Goal: Transaction & Acquisition: Purchase product/service

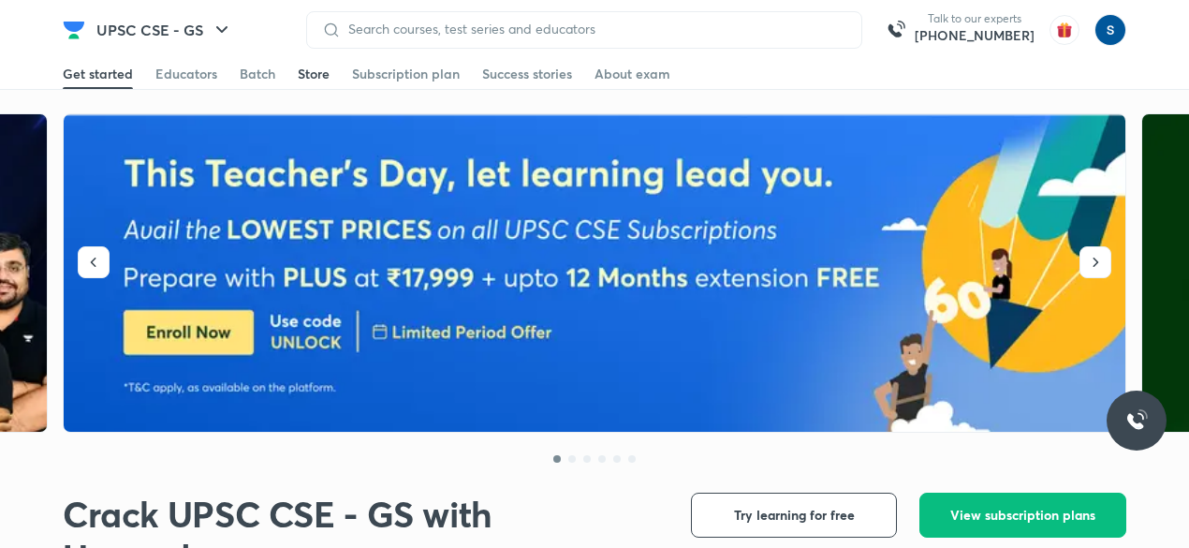
click at [301, 67] on div "Store" at bounding box center [314, 74] width 32 height 19
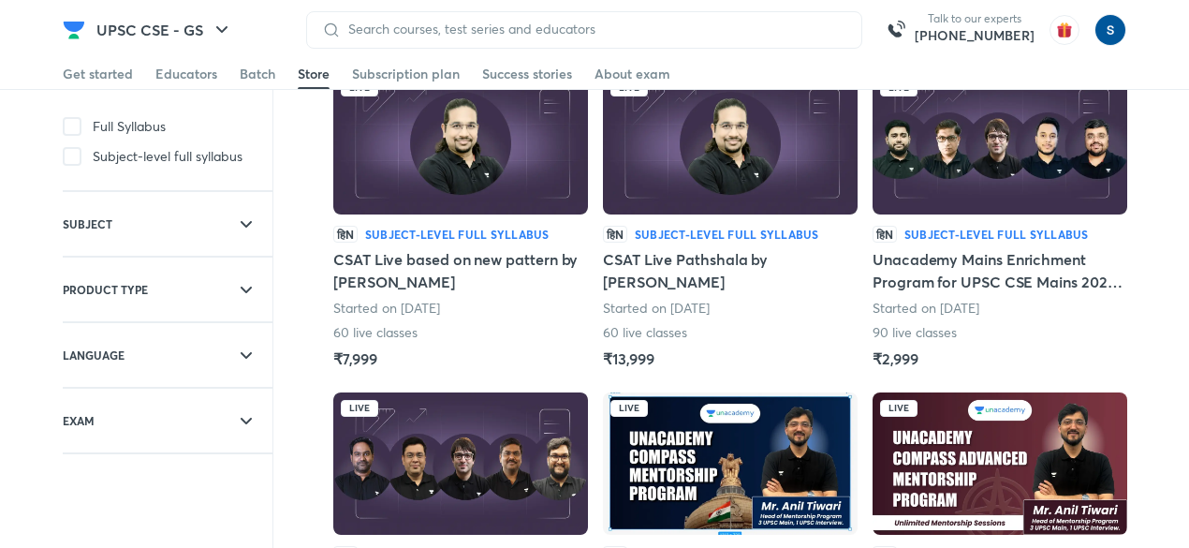
scroll to position [168, 0]
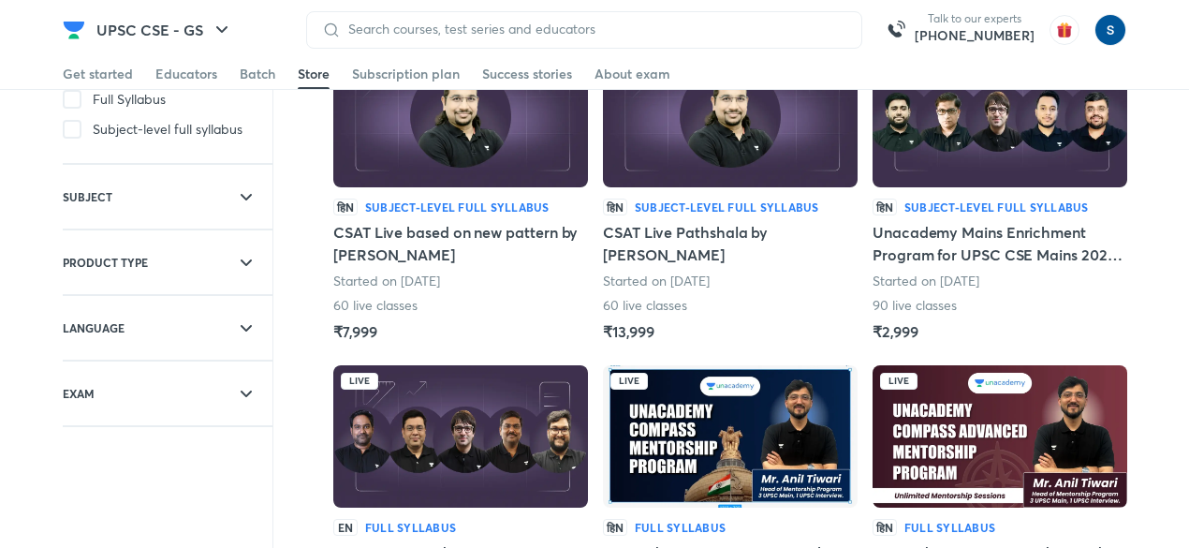
click at [442, 204] on h6 "Subject-level full syllabus" at bounding box center [457, 207] width 184 height 17
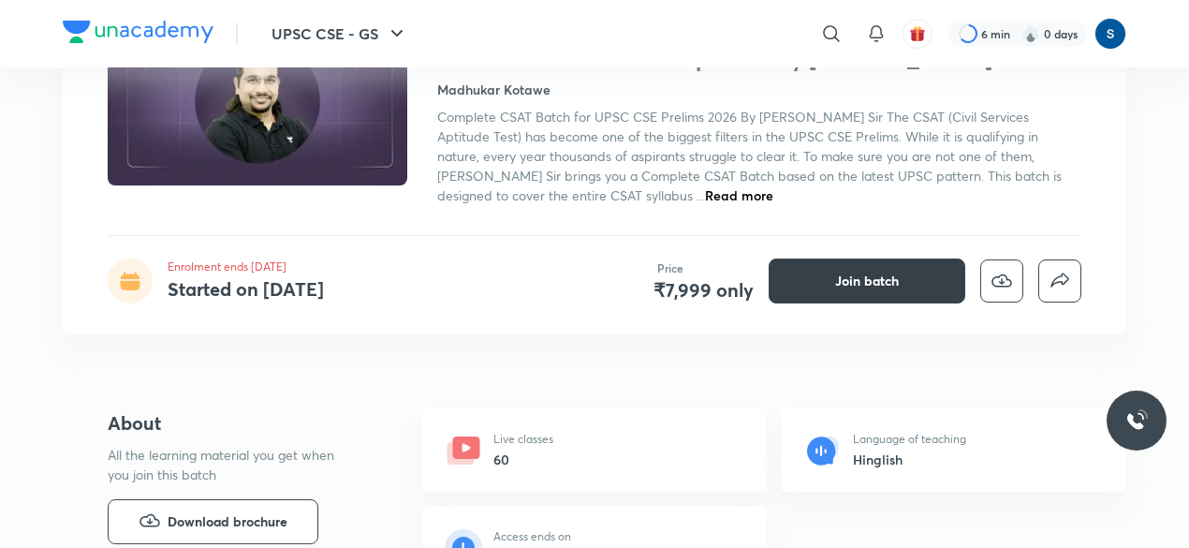
click at [853, 272] on span "Join batch" at bounding box center [867, 281] width 64 height 19
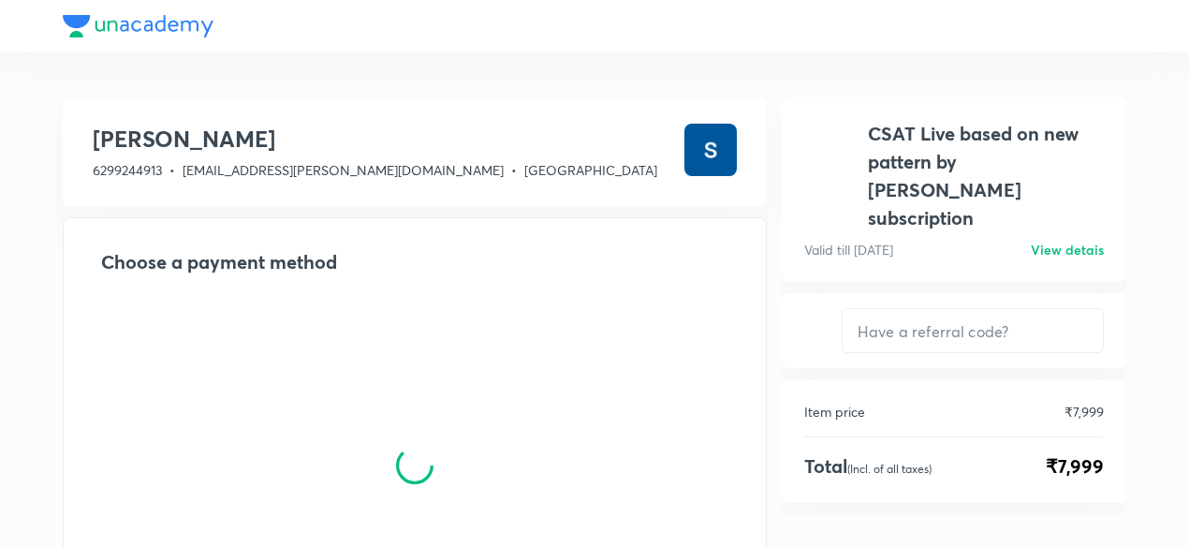
type input "makbest85"
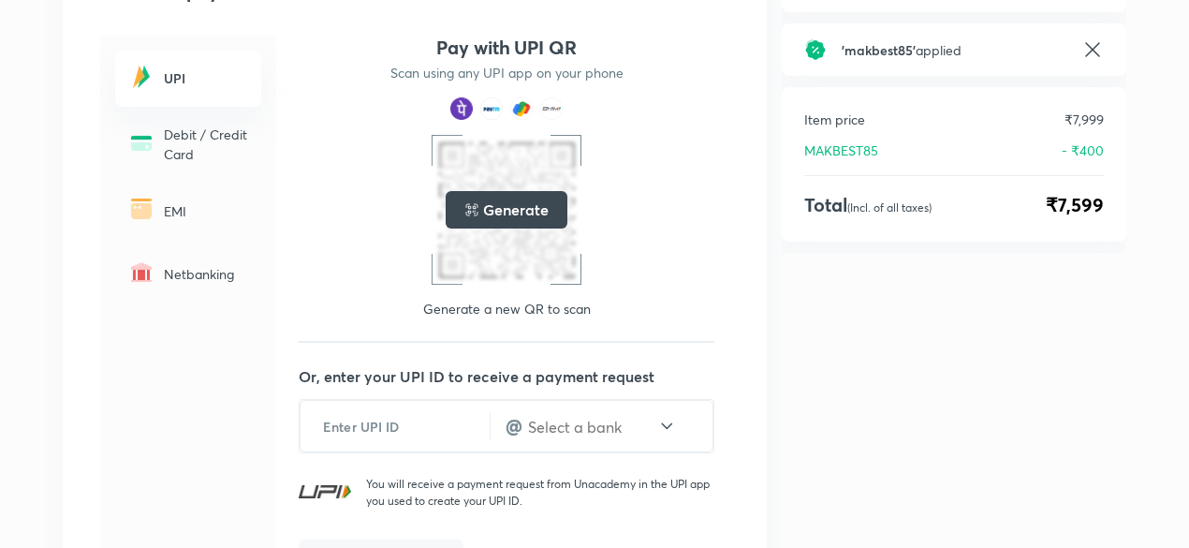
scroll to position [224, 0]
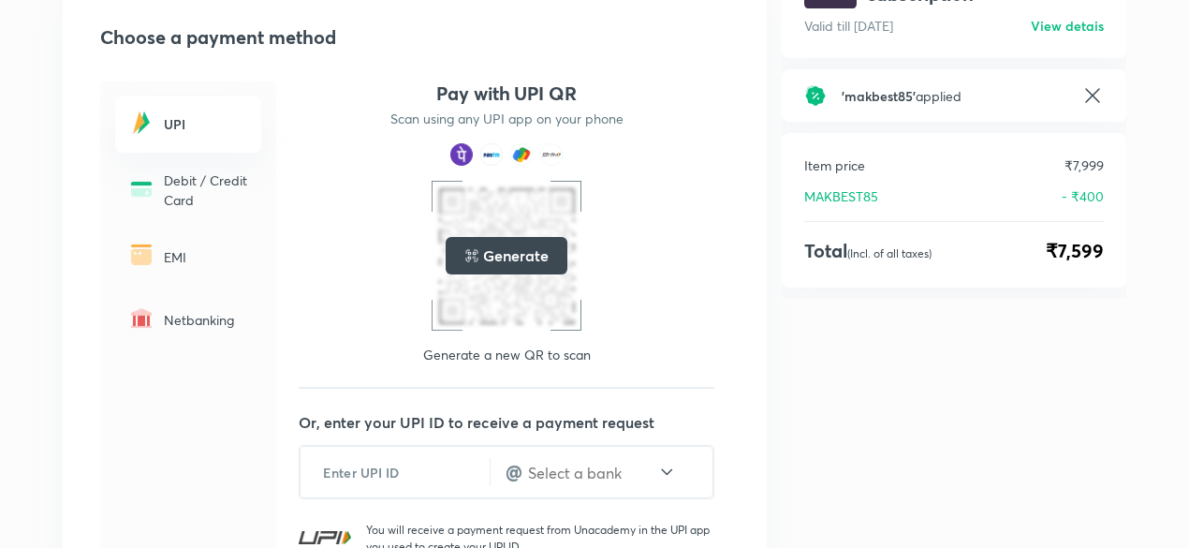
click at [1094, 84] on icon at bounding box center [1093, 95] width 22 height 22
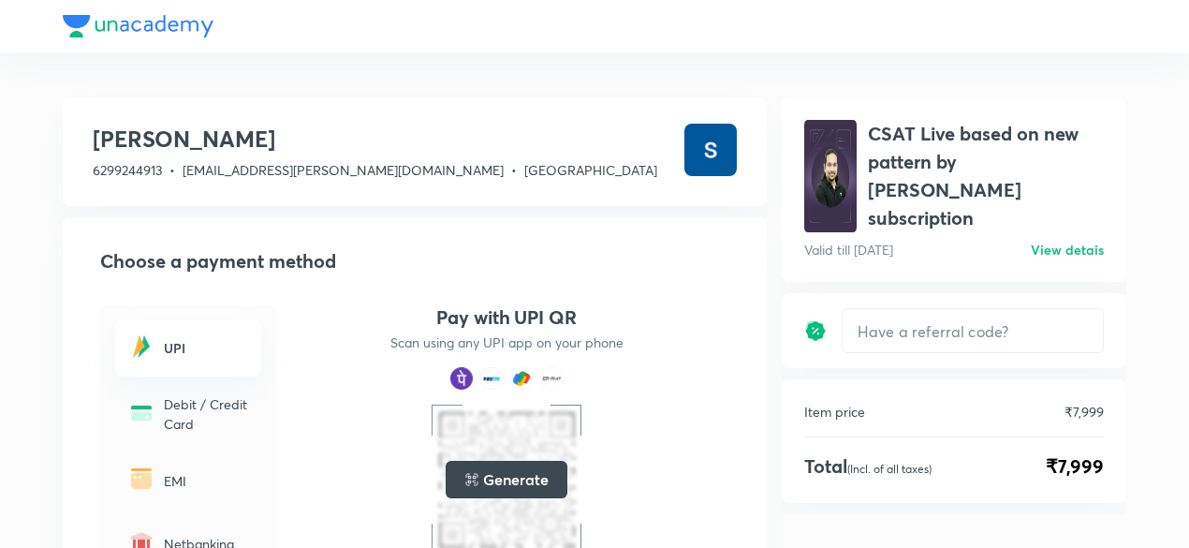
click at [145, 22] on div at bounding box center [595, 26] width 1064 height 52
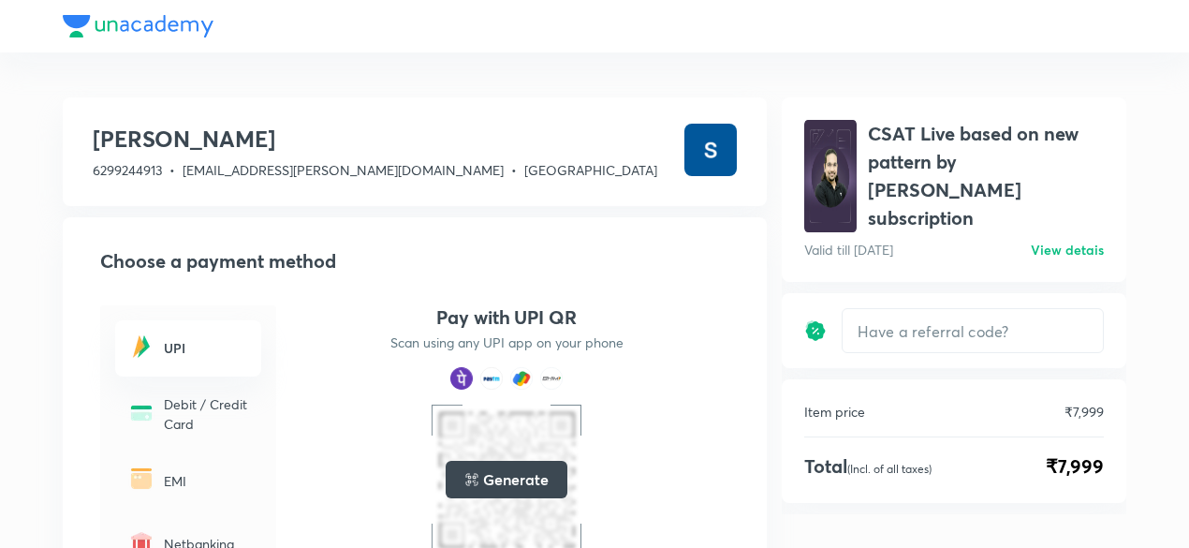
click at [145, 22] on div at bounding box center [595, 26] width 1064 height 52
click at [161, 32] on div at bounding box center [595, 26] width 1064 height 52
click at [197, 28] on div at bounding box center [595, 26] width 1064 height 52
click at [165, 16] on div at bounding box center [595, 26] width 1064 height 52
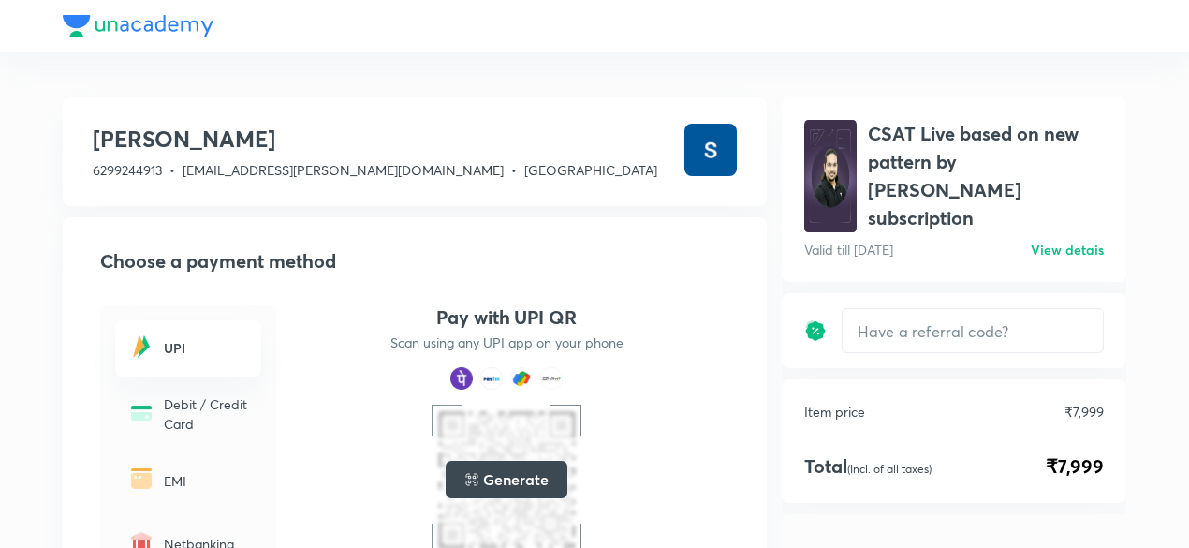
click at [161, 26] on div at bounding box center [595, 26] width 1064 height 52
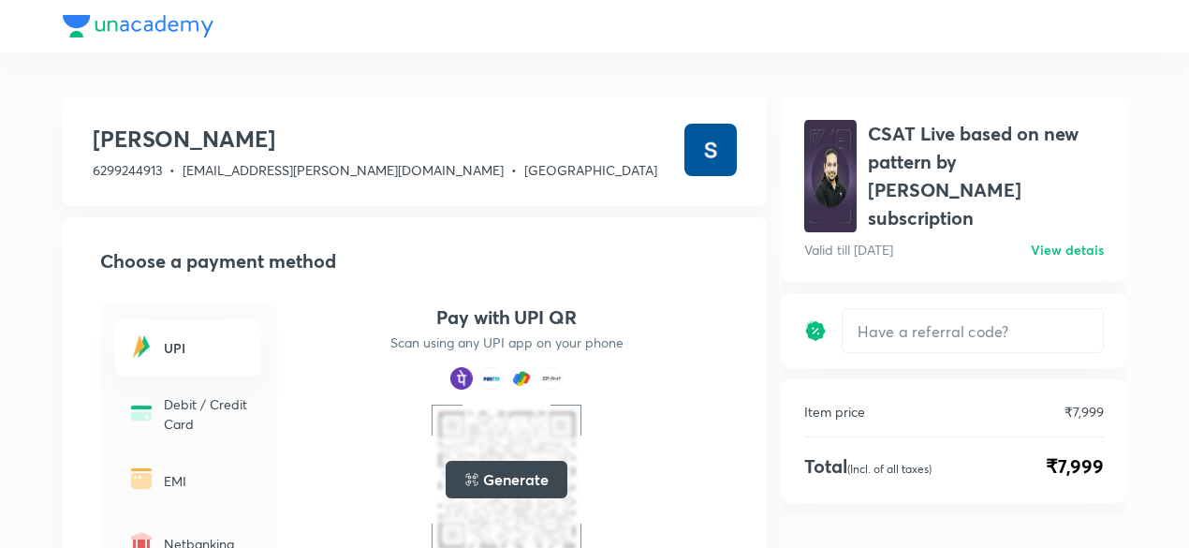
click at [161, 26] on div at bounding box center [595, 26] width 1064 height 52
click at [83, 35] on div at bounding box center [595, 26] width 1064 height 52
drag, startPoint x: 83, startPoint y: 35, endPoint x: 122, endPoint y: 29, distance: 38.8
click at [122, 29] on div at bounding box center [595, 26] width 1064 height 52
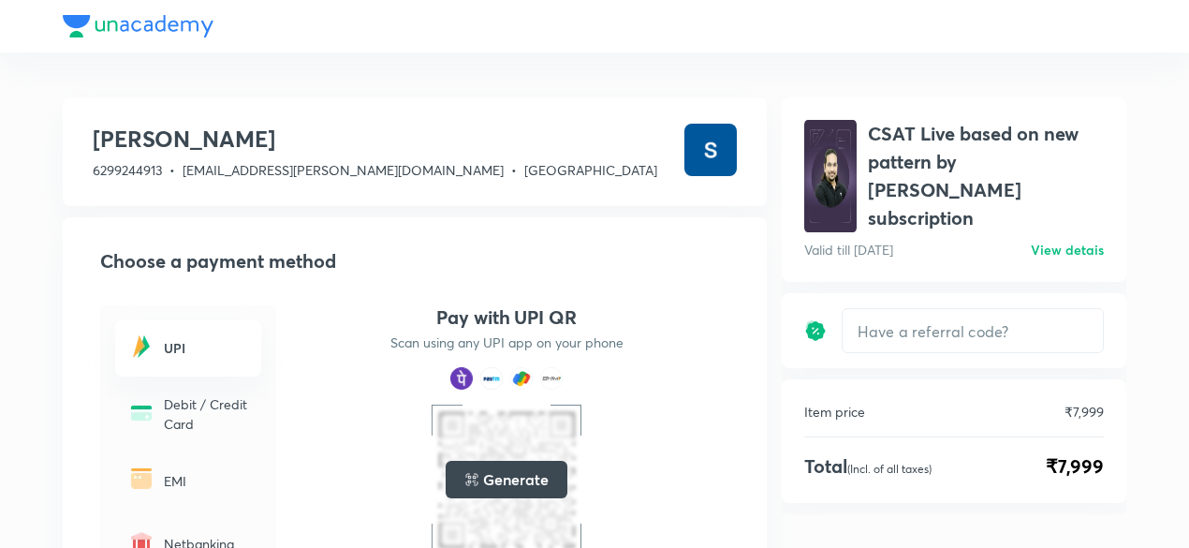
click at [122, 29] on div at bounding box center [595, 26] width 1064 height 52
click at [77, 10] on div at bounding box center [595, 26] width 1064 height 52
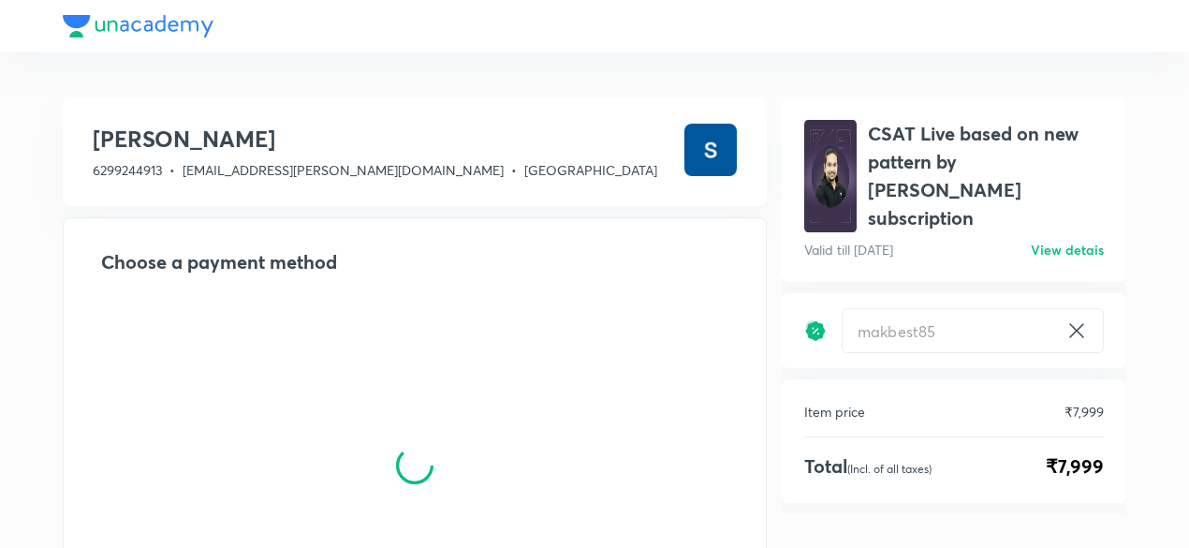
click at [114, 25] on div at bounding box center [595, 26] width 1064 height 52
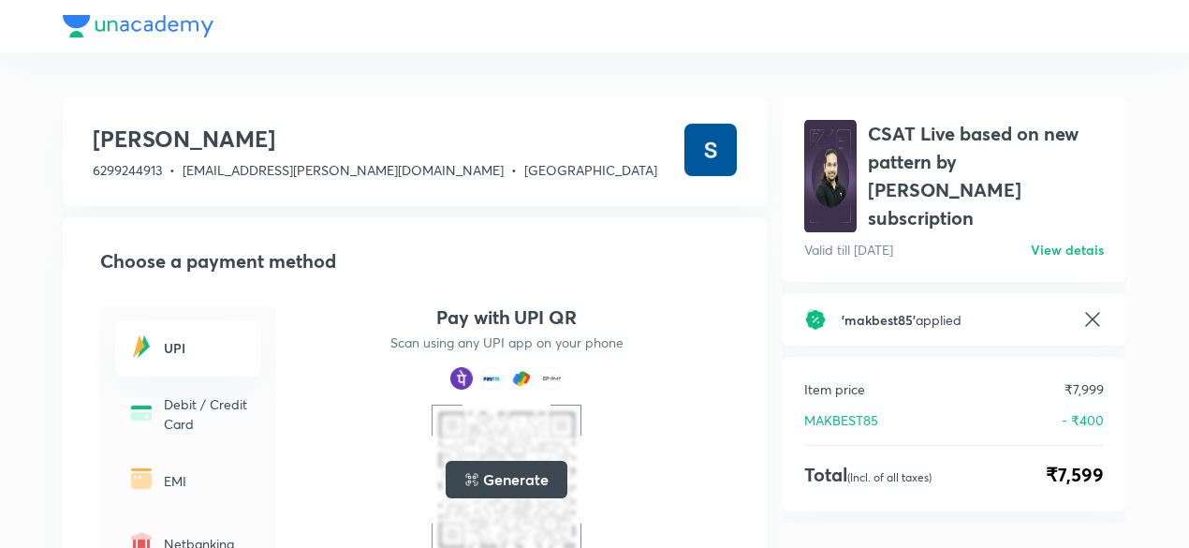
click at [1090, 312] on icon at bounding box center [1092, 319] width 14 height 14
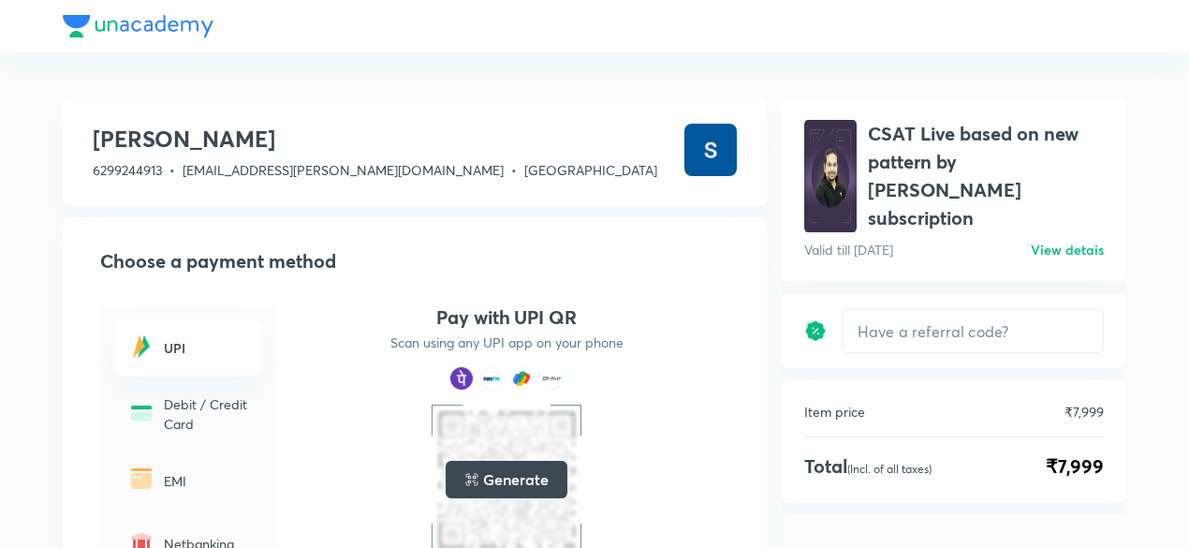
click at [139, 33] on div at bounding box center [595, 26] width 1064 height 52
click at [125, 20] on div at bounding box center [595, 26] width 1064 height 52
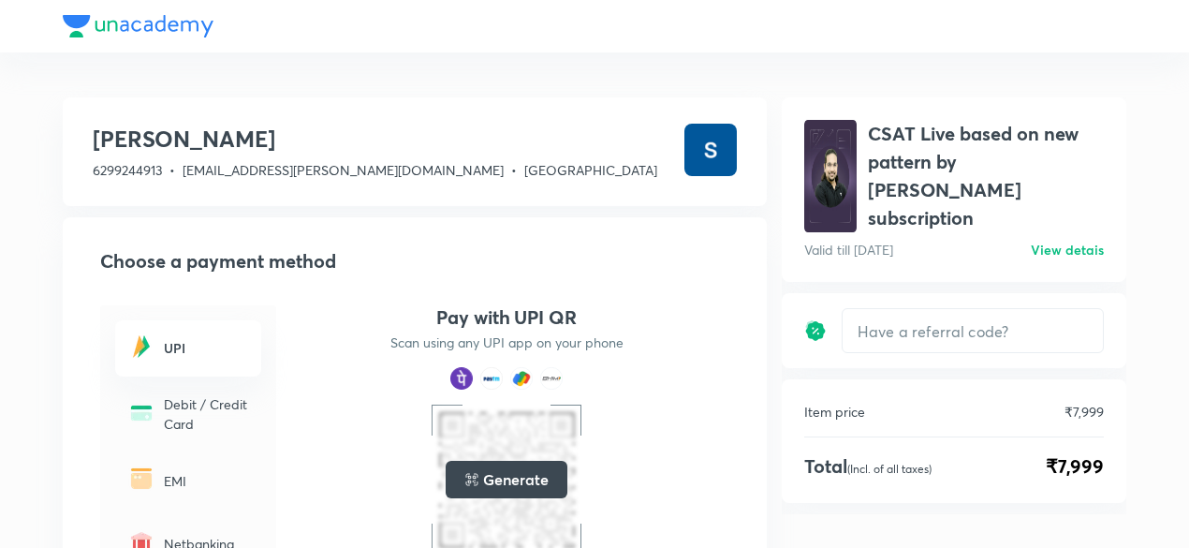
click at [104, 136] on h3 "[PERSON_NAME]" at bounding box center [375, 139] width 565 height 30
click at [96, 32] on div at bounding box center [595, 26] width 1064 height 52
click at [1023, 318] on input "text" at bounding box center [973, 331] width 260 height 44
click at [133, 27] on div at bounding box center [595, 26] width 1064 height 52
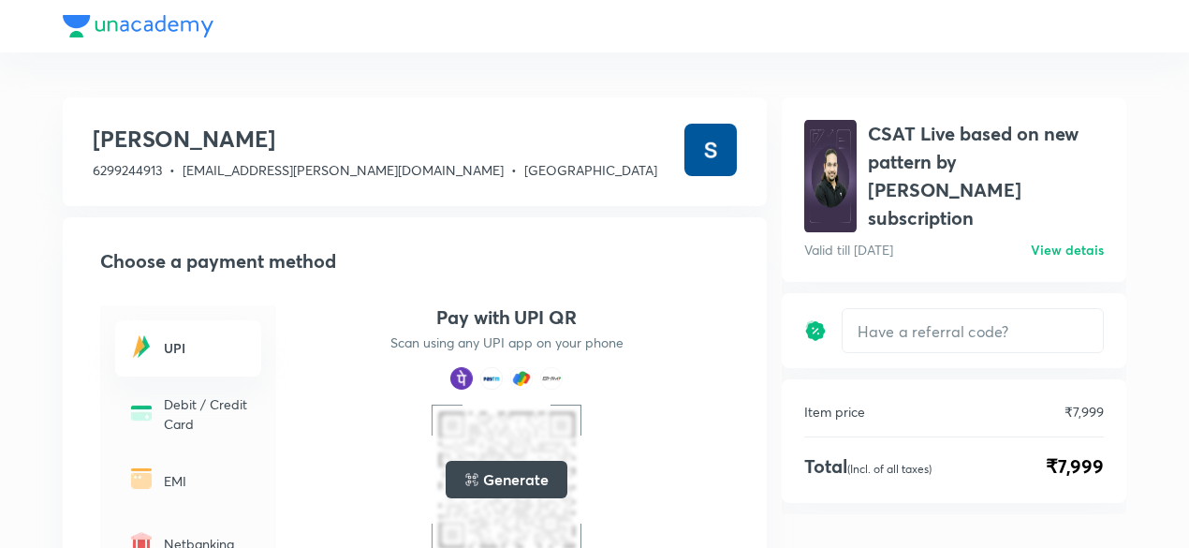
click at [133, 27] on div at bounding box center [595, 26] width 1064 height 52
click at [105, 22] on div at bounding box center [595, 26] width 1064 height 52
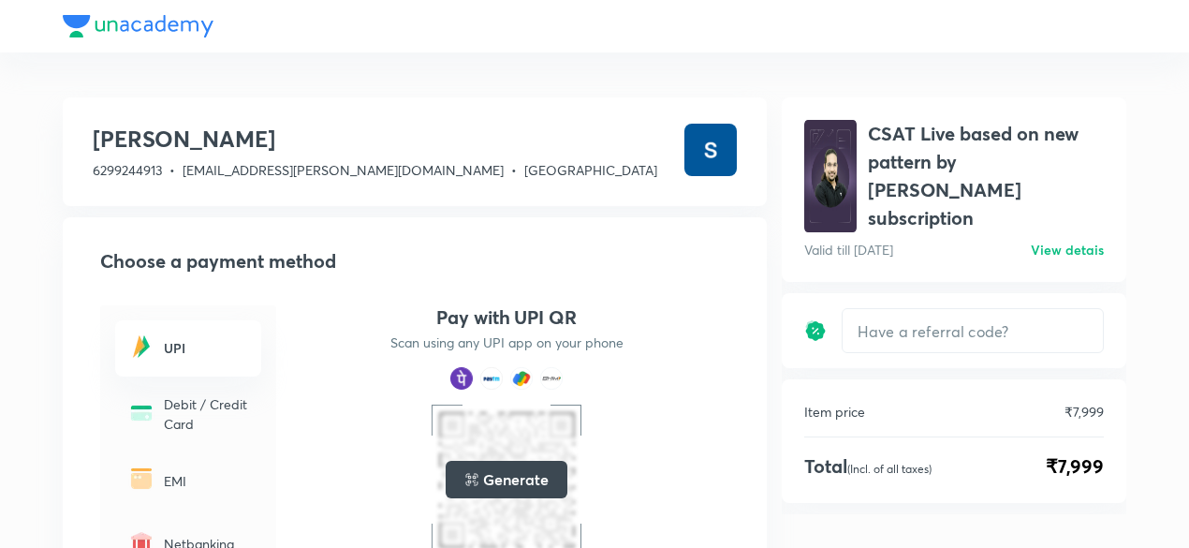
click at [105, 22] on div at bounding box center [595, 26] width 1064 height 52
click at [62, 8] on header at bounding box center [594, 26] width 1189 height 52
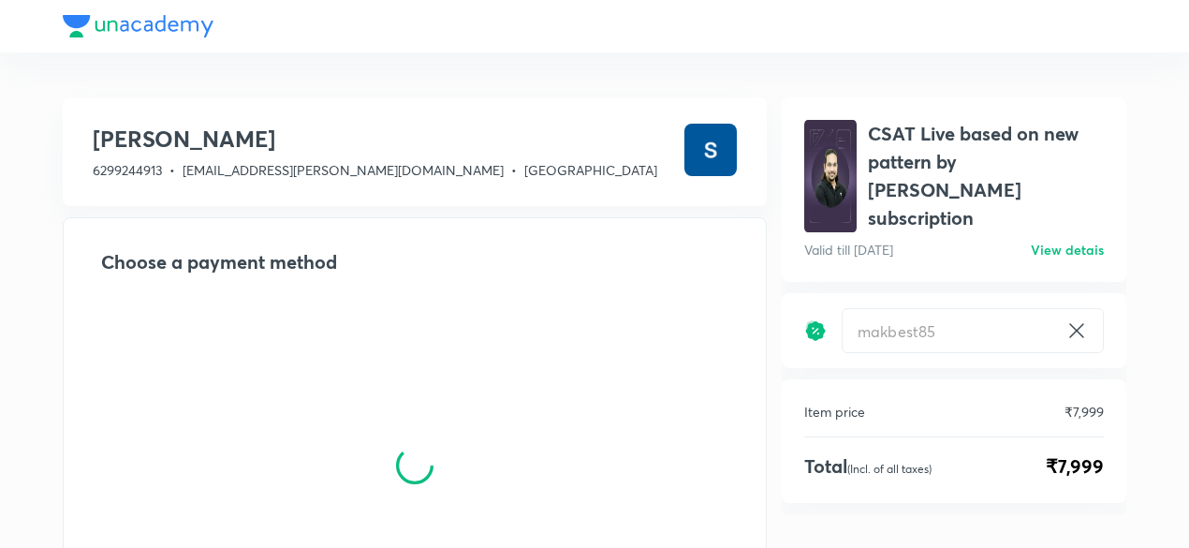
click at [92, 35] on div at bounding box center [595, 26] width 1064 height 52
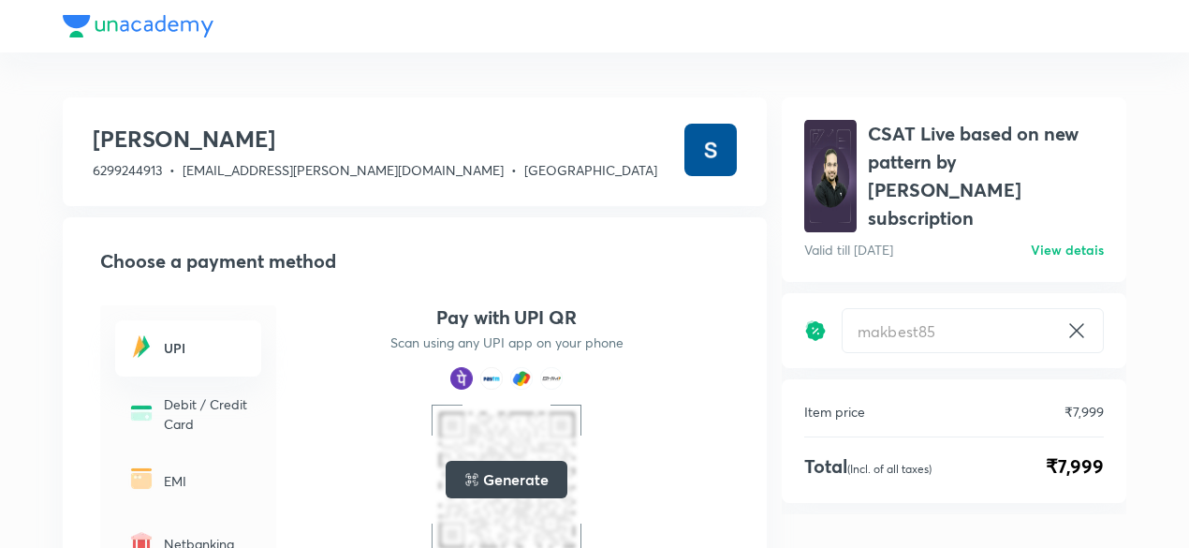
click at [179, 147] on h3 "[PERSON_NAME]" at bounding box center [375, 139] width 565 height 30
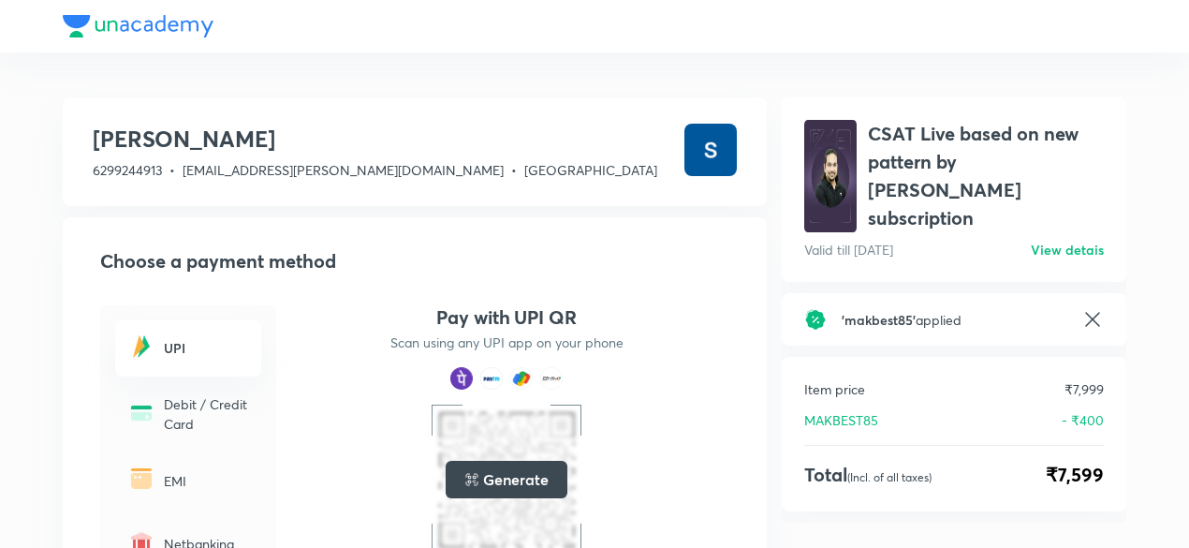
click at [688, 170] on img at bounding box center [711, 150] width 52 height 52
click at [182, 349] on h6 "UPI" at bounding box center [207, 348] width 86 height 20
click at [189, 385] on div "Debit / Credit Card" at bounding box center [188, 414] width 146 height 62
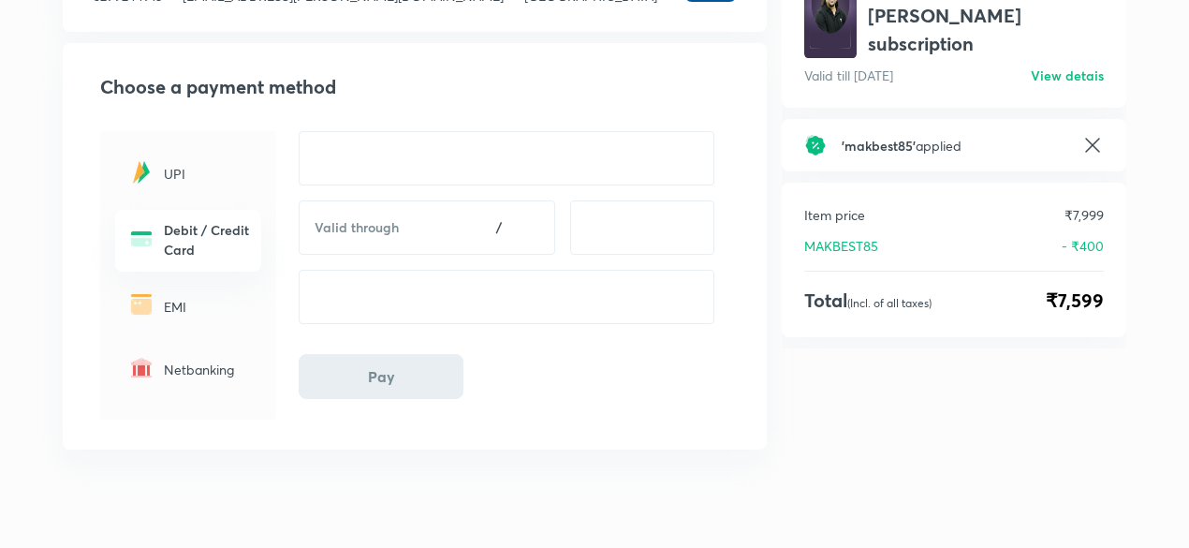
scroll to position [200, 0]
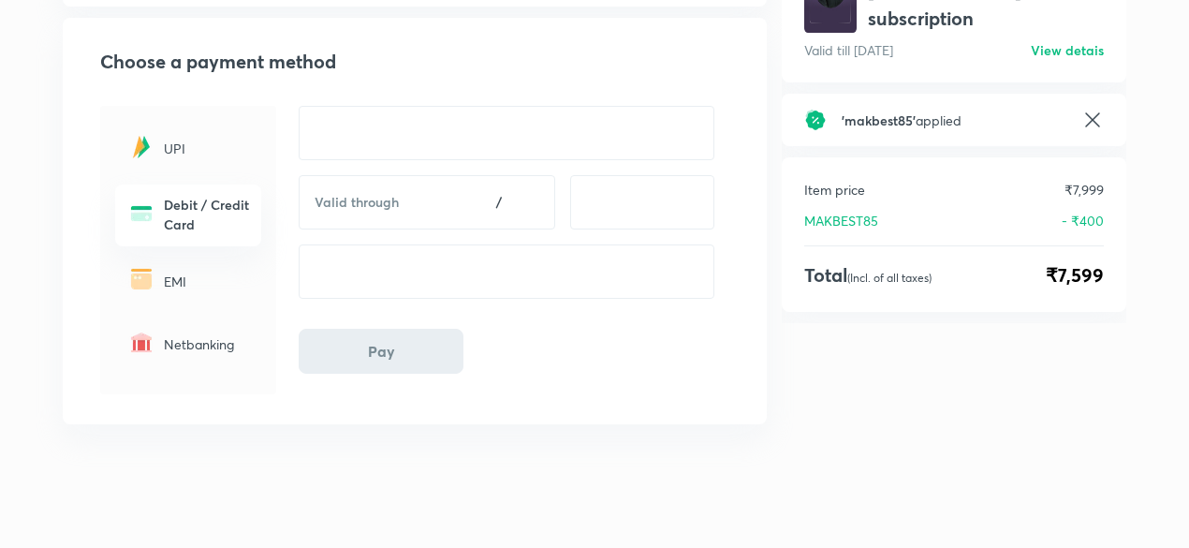
click at [169, 290] on div "EMI" at bounding box center [188, 280] width 146 height 55
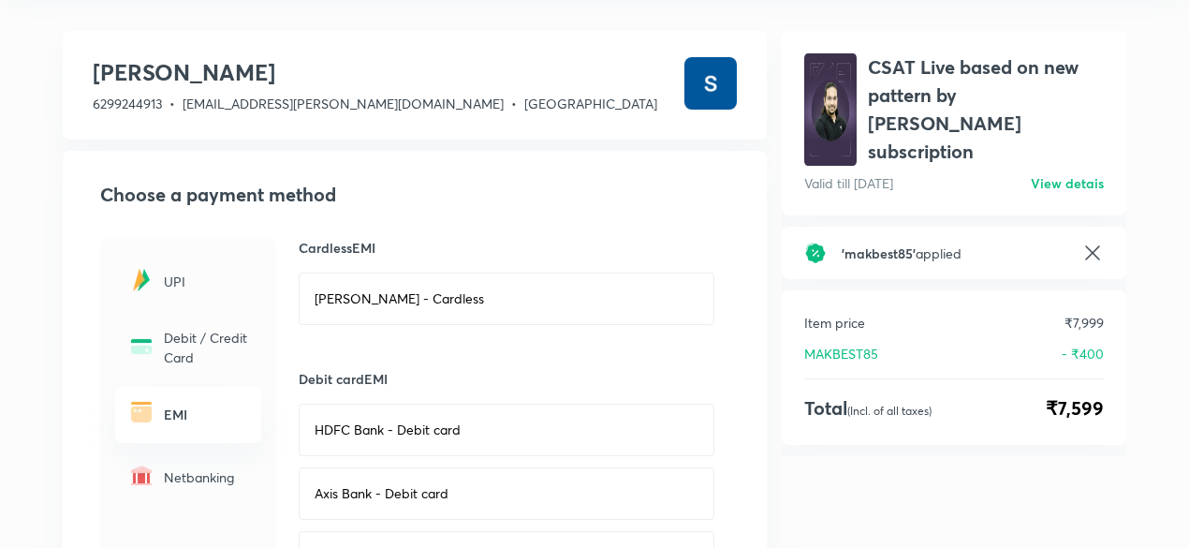
scroll to position [0, 0]
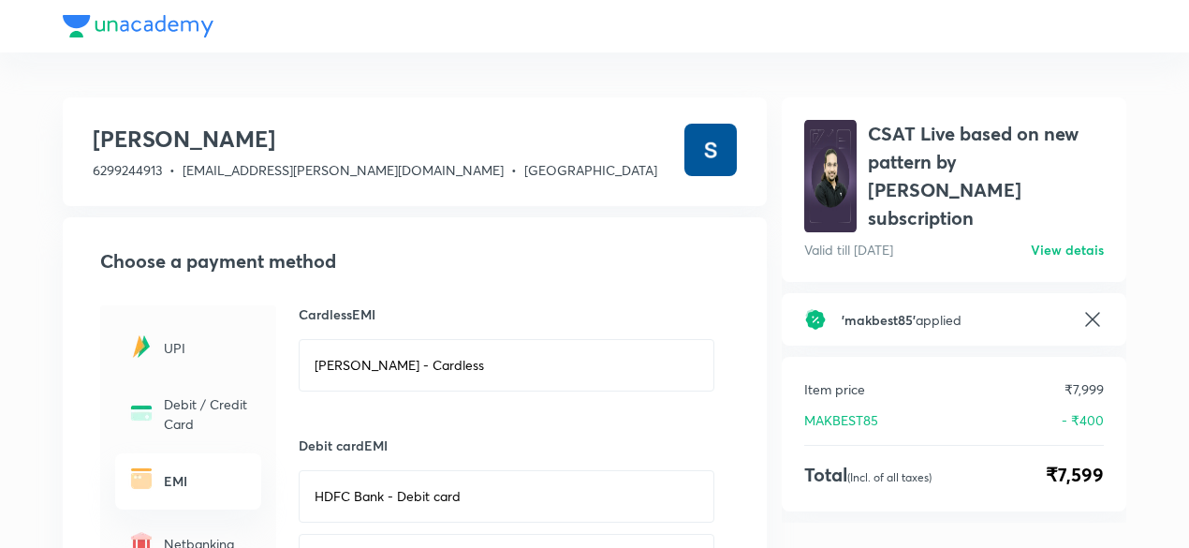
click at [159, 27] on div at bounding box center [595, 26] width 1064 height 52
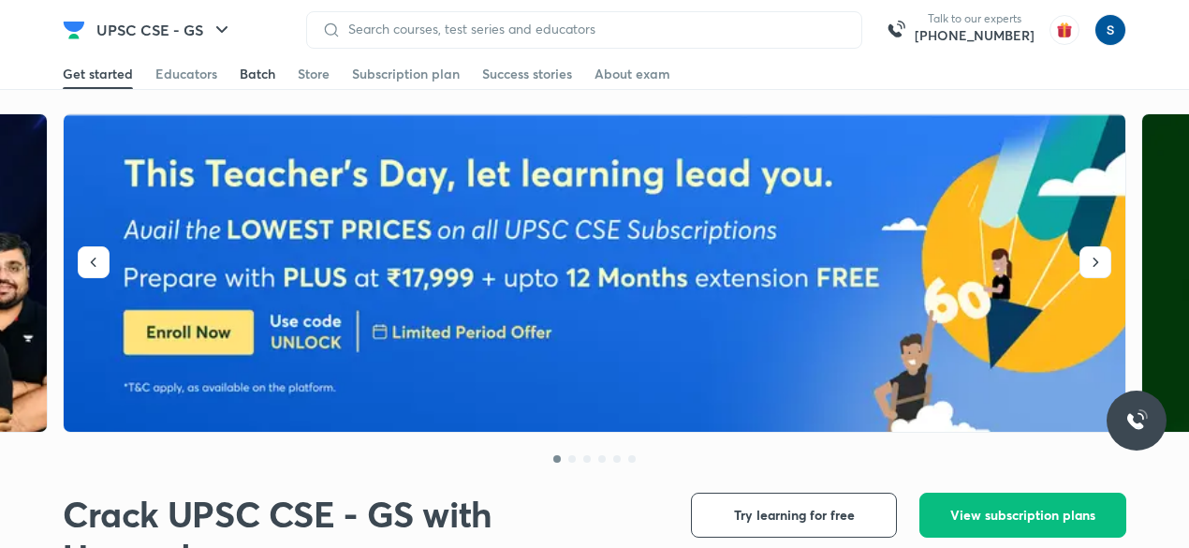
click at [255, 72] on div "Batch" at bounding box center [258, 74] width 36 height 19
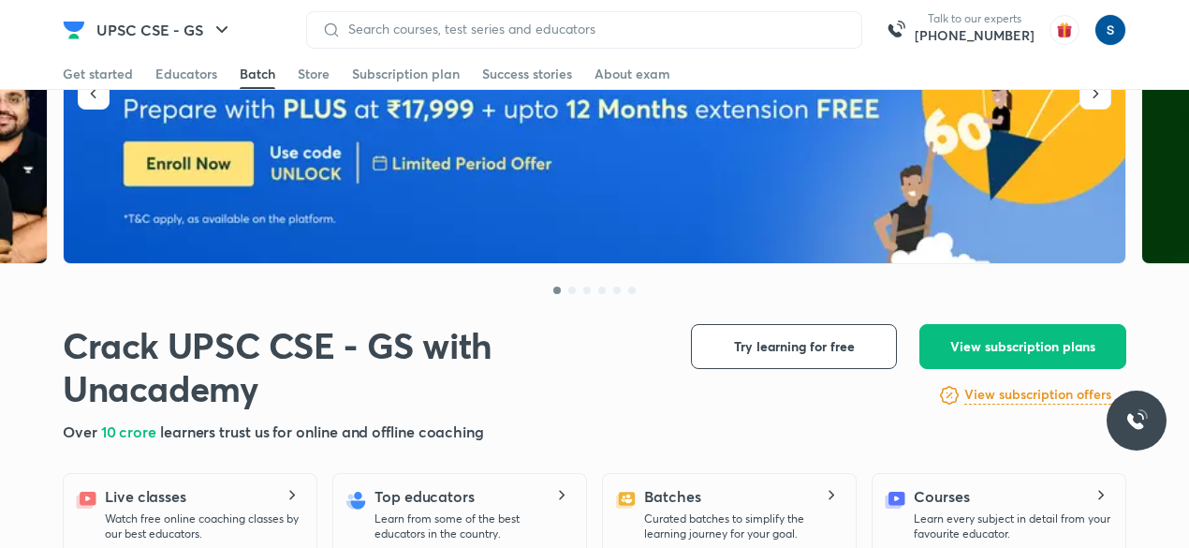
click at [255, 72] on div "Batch" at bounding box center [258, 74] width 36 height 19
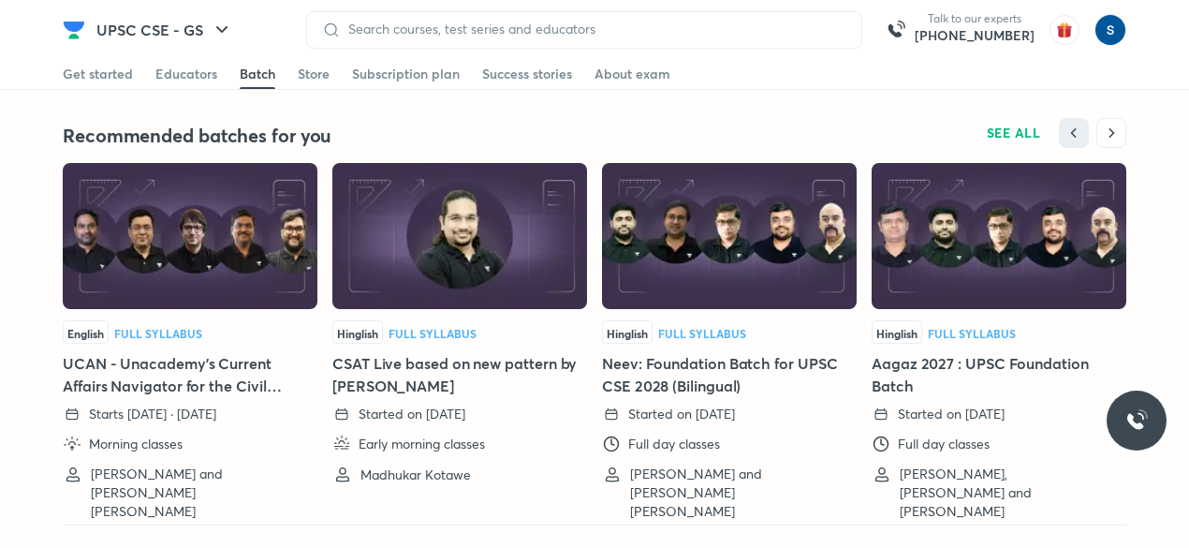
scroll to position [4186, 0]
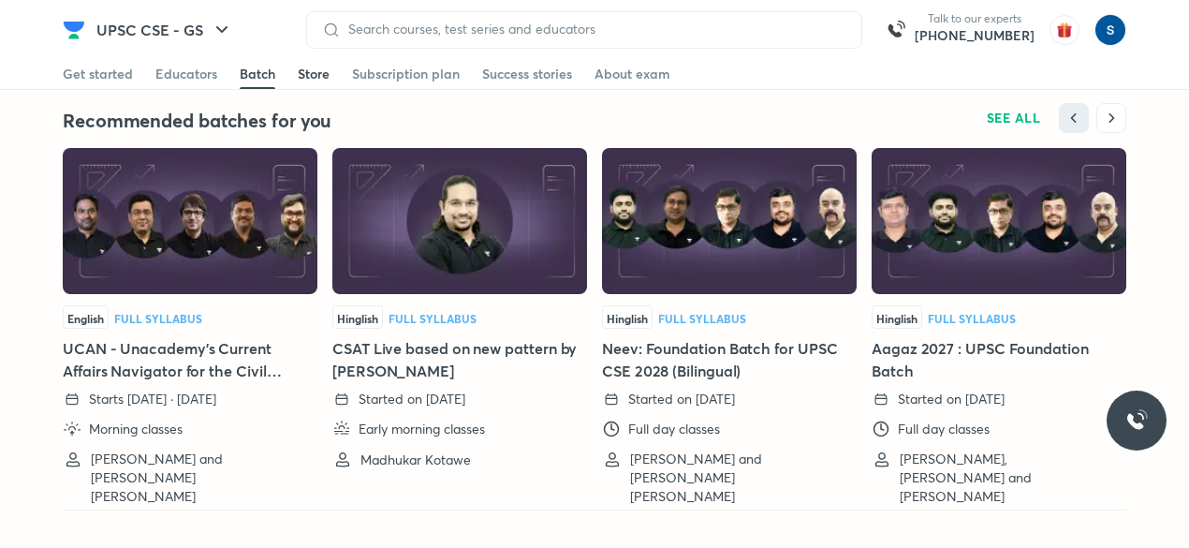
click at [311, 73] on div "Store" at bounding box center [314, 74] width 32 height 19
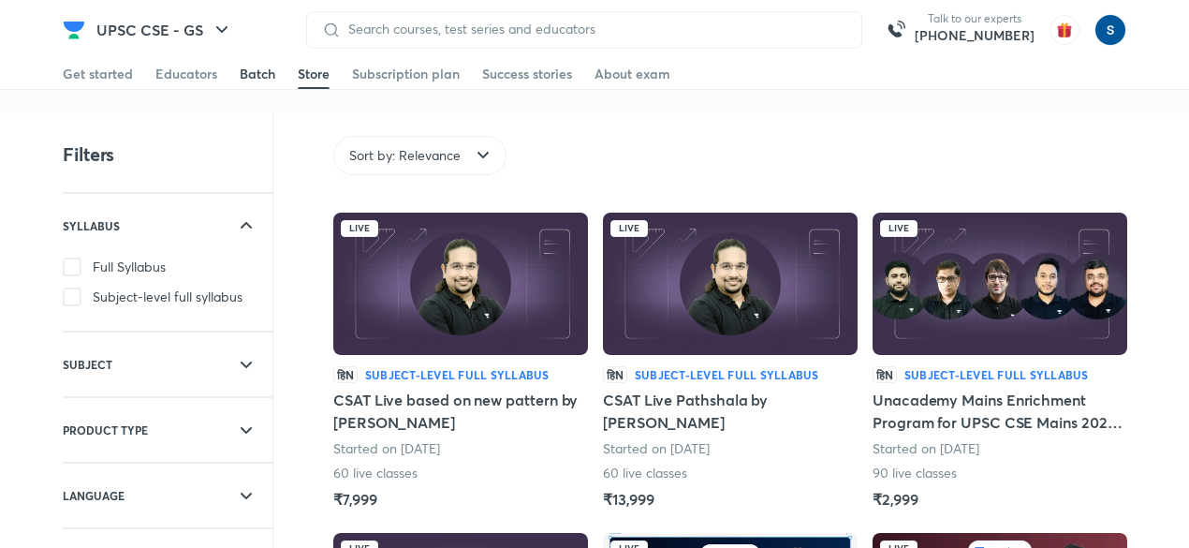
click at [271, 73] on div "Batch" at bounding box center [258, 74] width 36 height 19
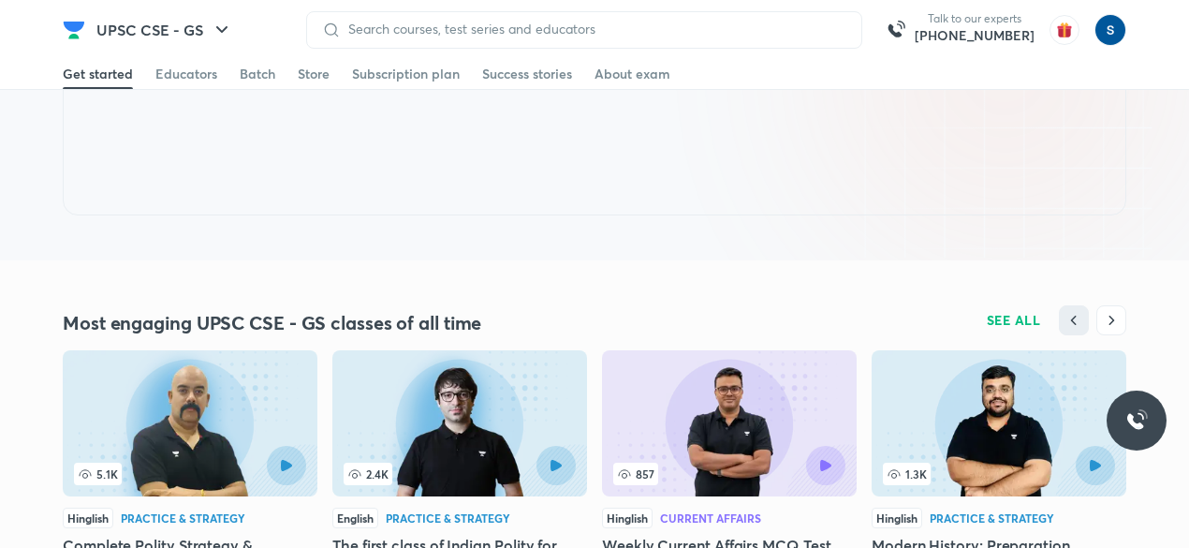
scroll to position [4071, 0]
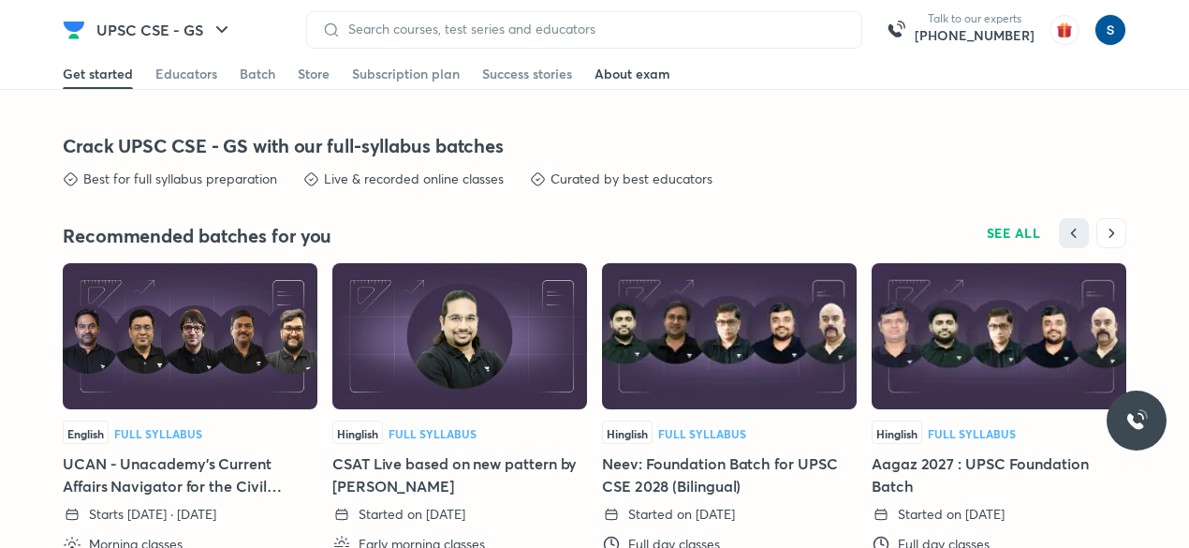
click at [612, 82] on div "About exam" at bounding box center [633, 74] width 76 height 19
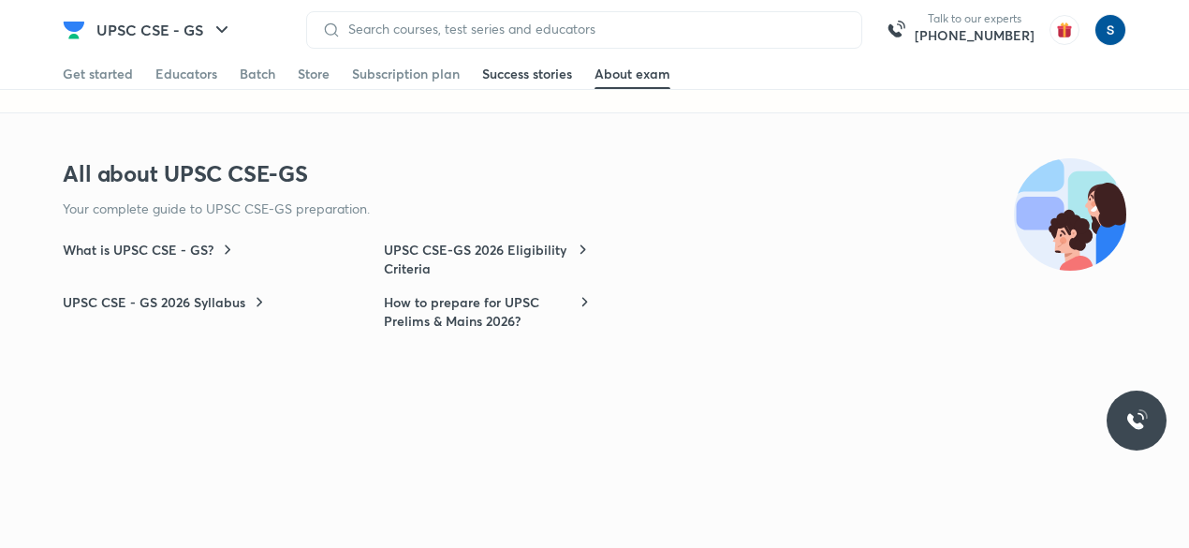
click at [517, 72] on div "Success stories" at bounding box center [527, 74] width 90 height 19
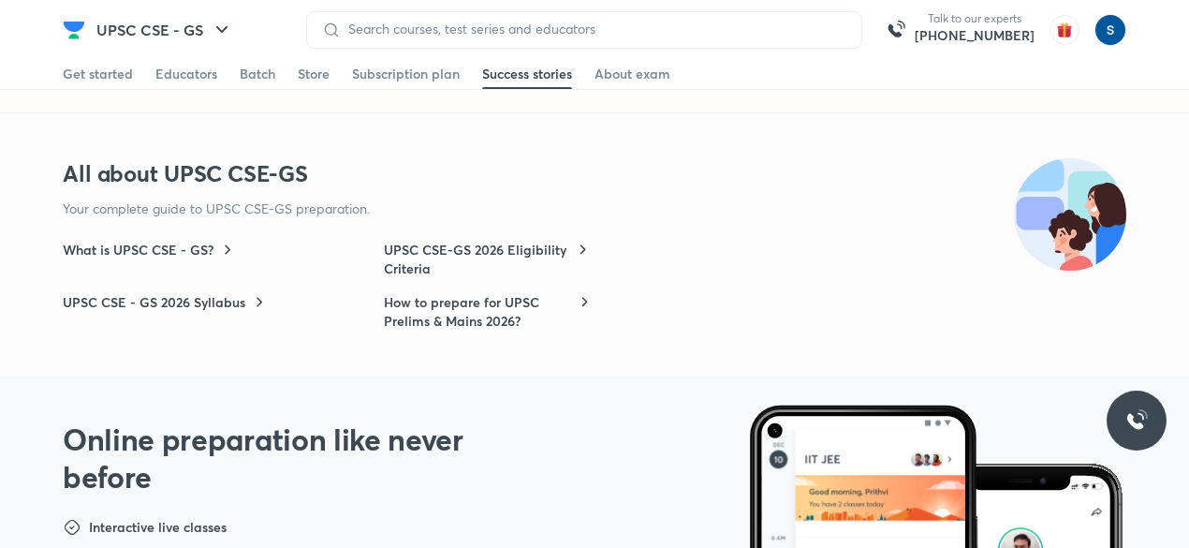
scroll to position [6050, 0]
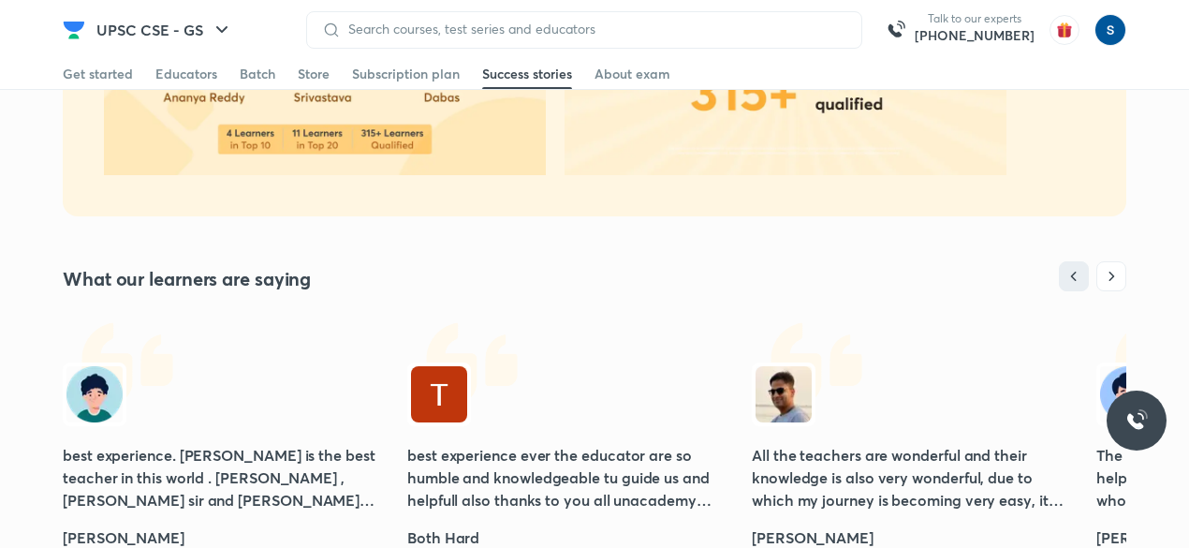
scroll to position [452, 0]
click at [1105, 280] on icon "button" at bounding box center [1111, 275] width 19 height 19
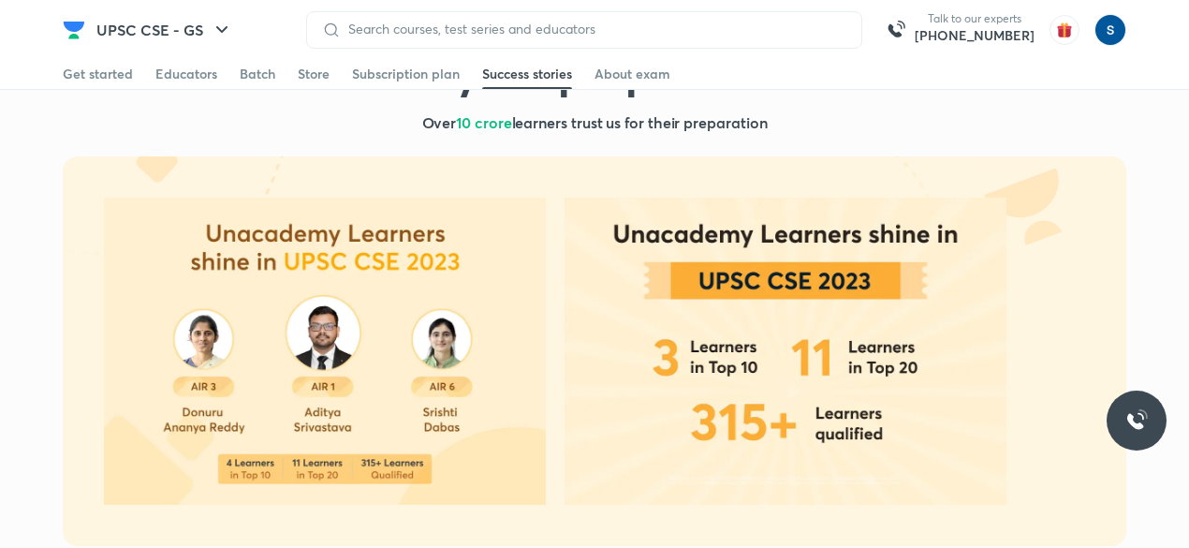
scroll to position [125, 0]
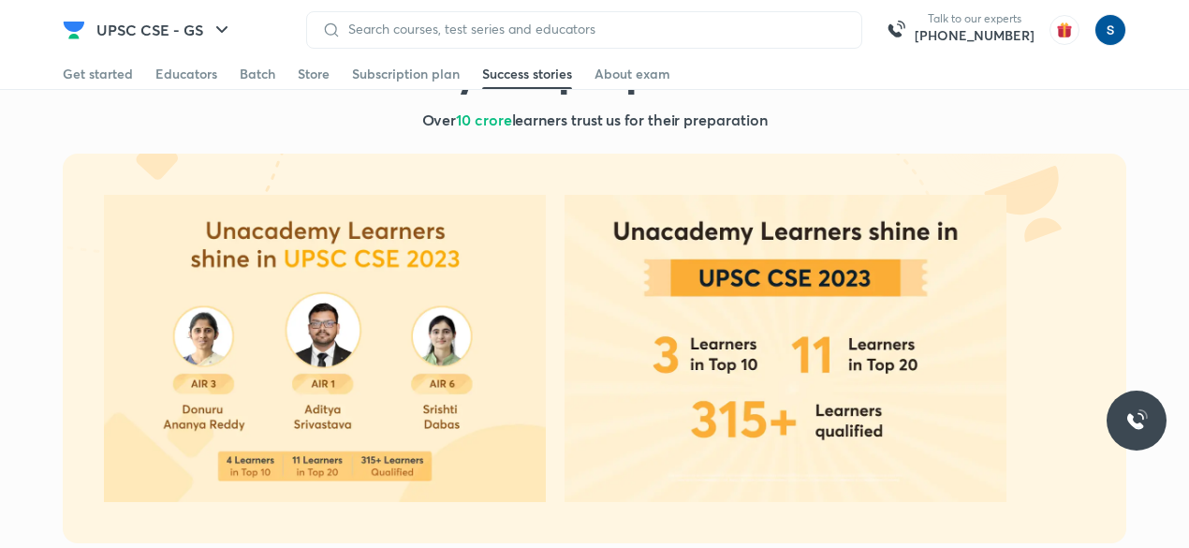
click at [760, 241] on img at bounding box center [786, 348] width 442 height 307
